Goal: Task Accomplishment & Management: Use online tool/utility

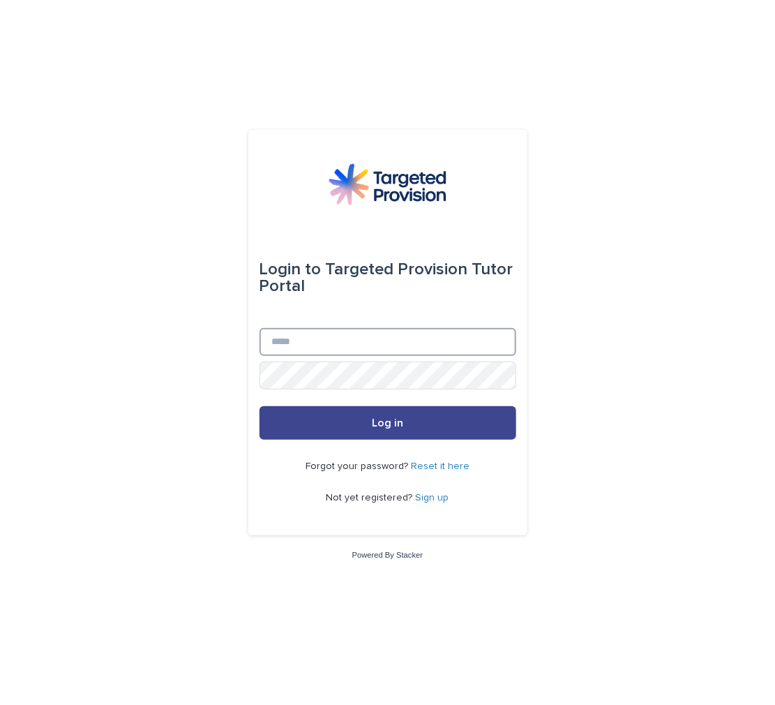
type input "**********"
click at [375, 433] on button "Log in" at bounding box center [388, 422] width 257 height 33
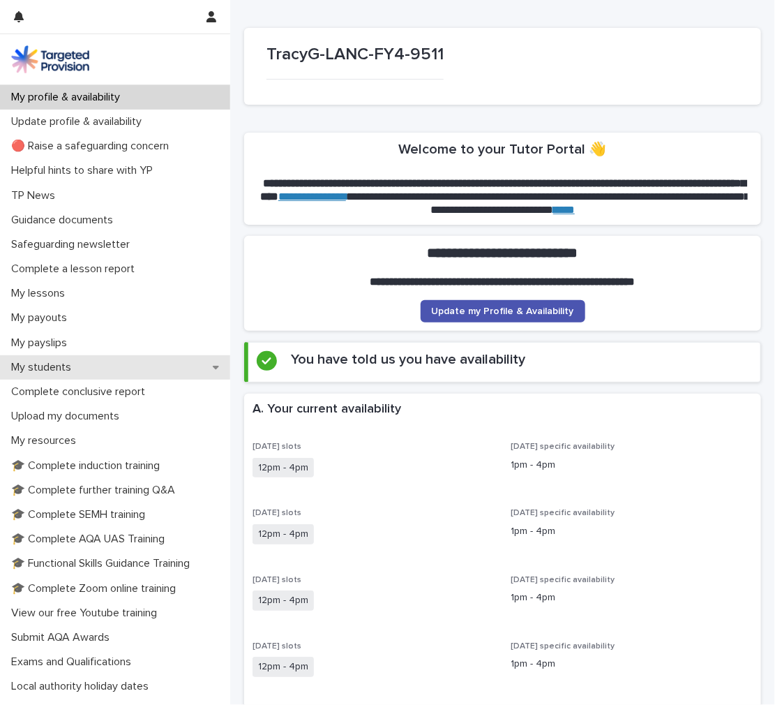
click at [73, 373] on p "My students" at bounding box center [44, 367] width 77 height 13
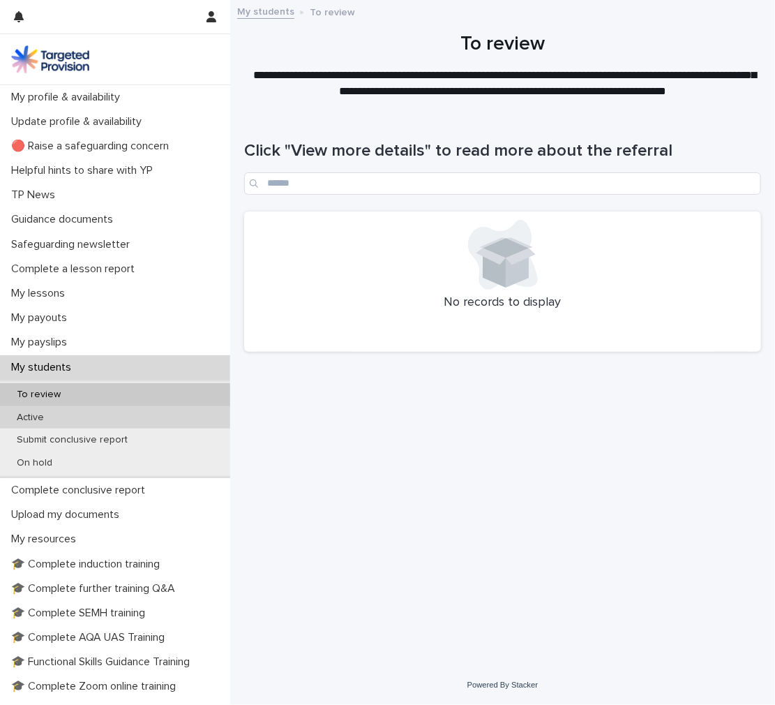
click at [59, 419] on div "Active" at bounding box center [115, 417] width 230 height 23
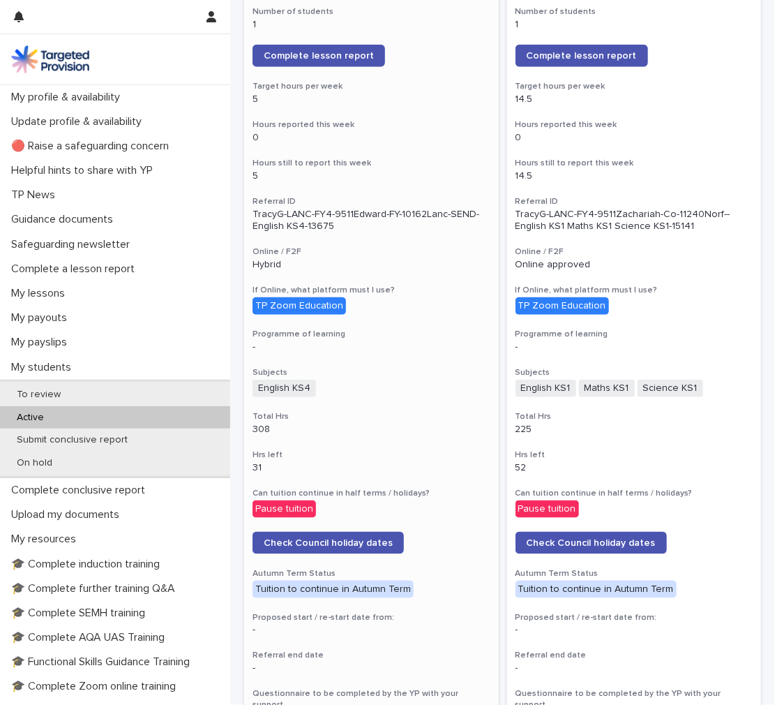
scroll to position [279, 0]
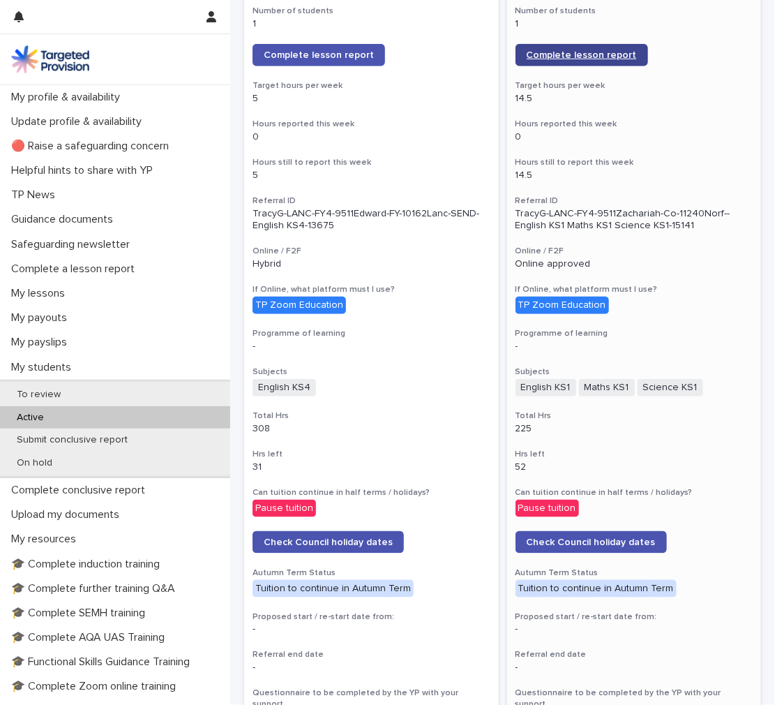
click at [571, 55] on span "Complete lesson report" at bounding box center [582, 55] width 110 height 10
